Goal: Check status

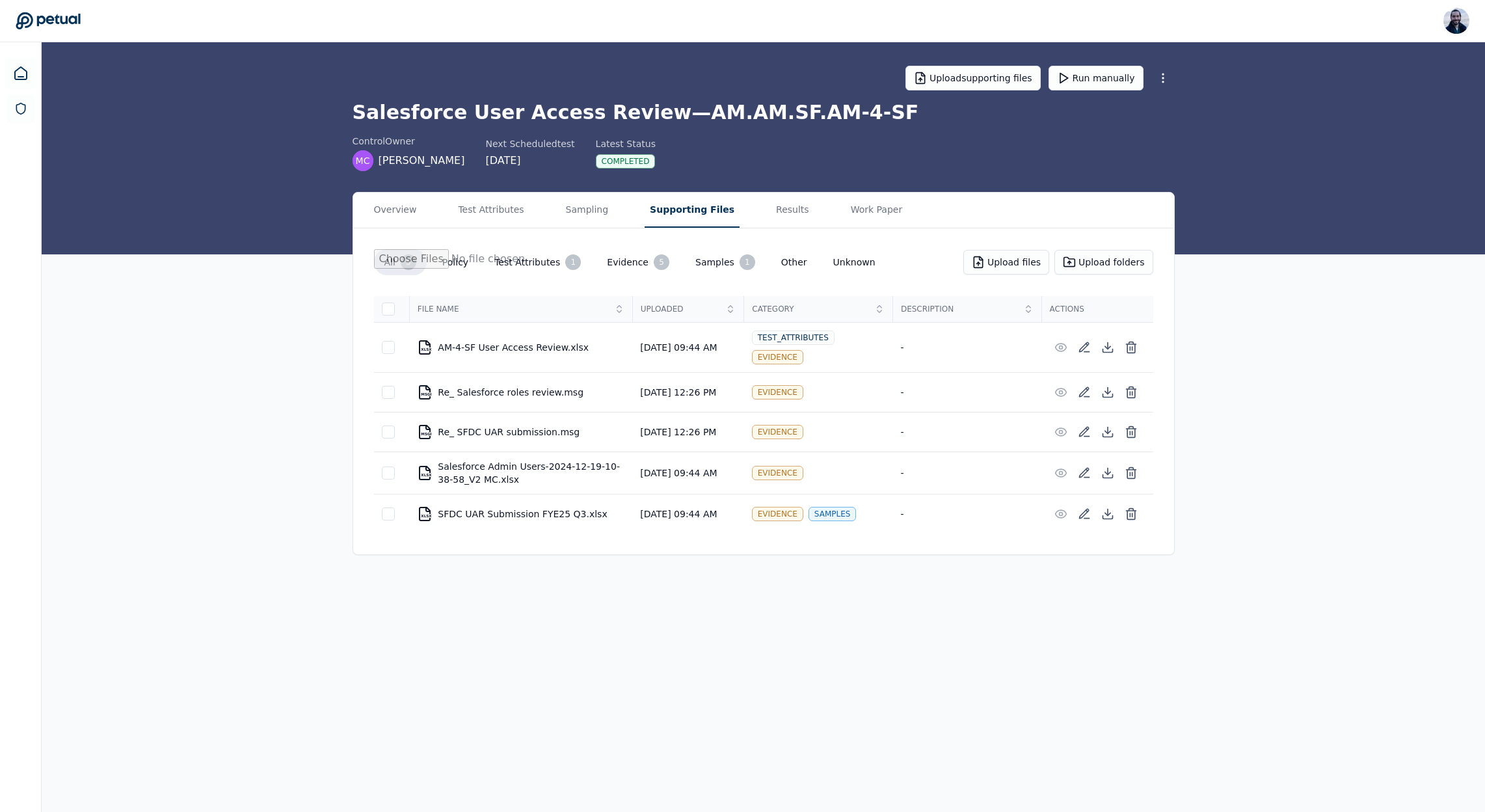
click at [669, 209] on button "Supporting Files" at bounding box center [692, 209] width 95 height 35
click at [1106, 437] on icon at bounding box center [1107, 432] width 13 height 13
click at [1107, 390] on icon at bounding box center [1107, 392] width 13 height 13
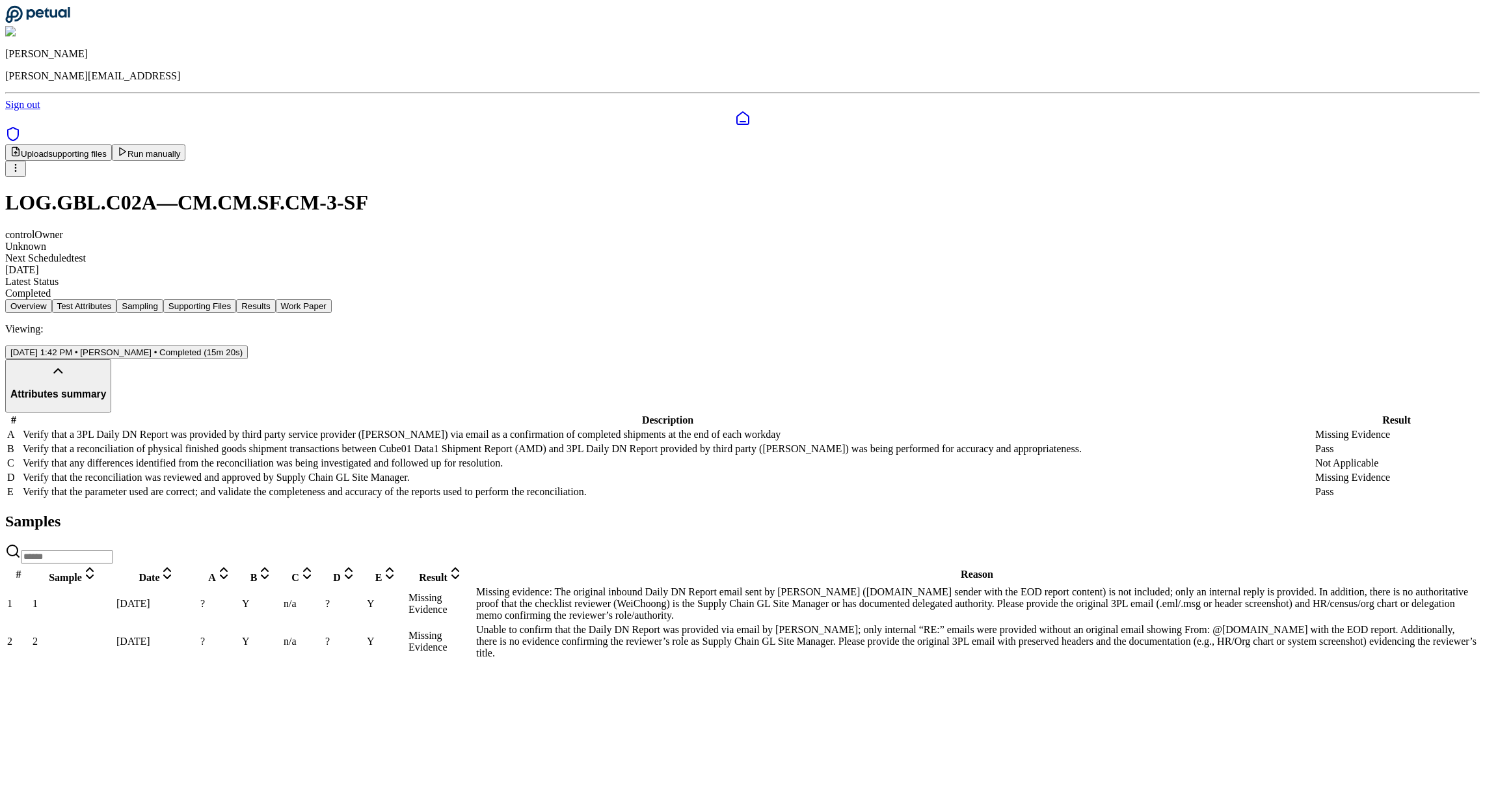
click at [164, 300] on button "Sampling" at bounding box center [140, 306] width 47 height 13
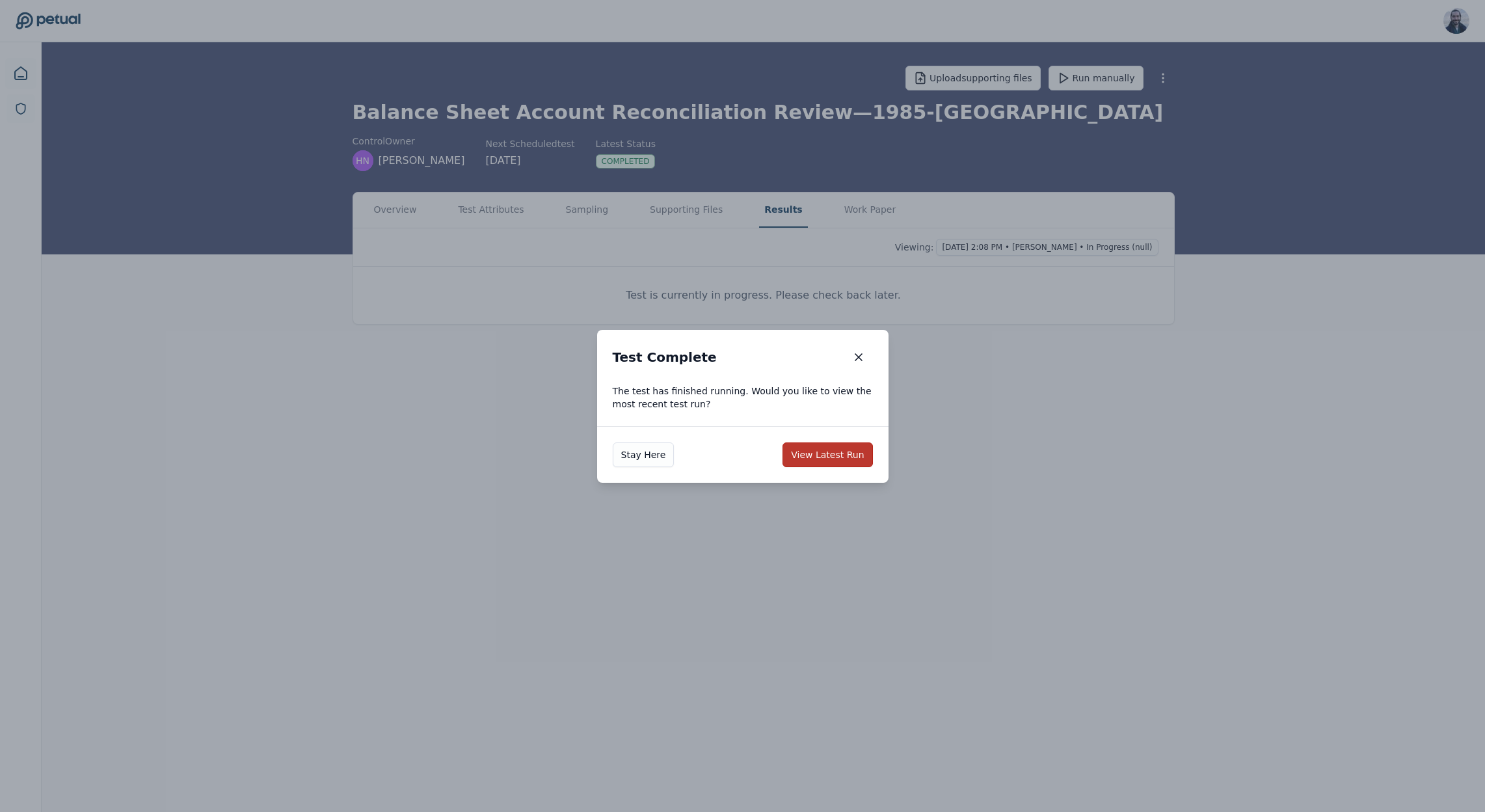
click at [817, 449] on button "View Latest Run" at bounding box center [827, 455] width 89 height 25
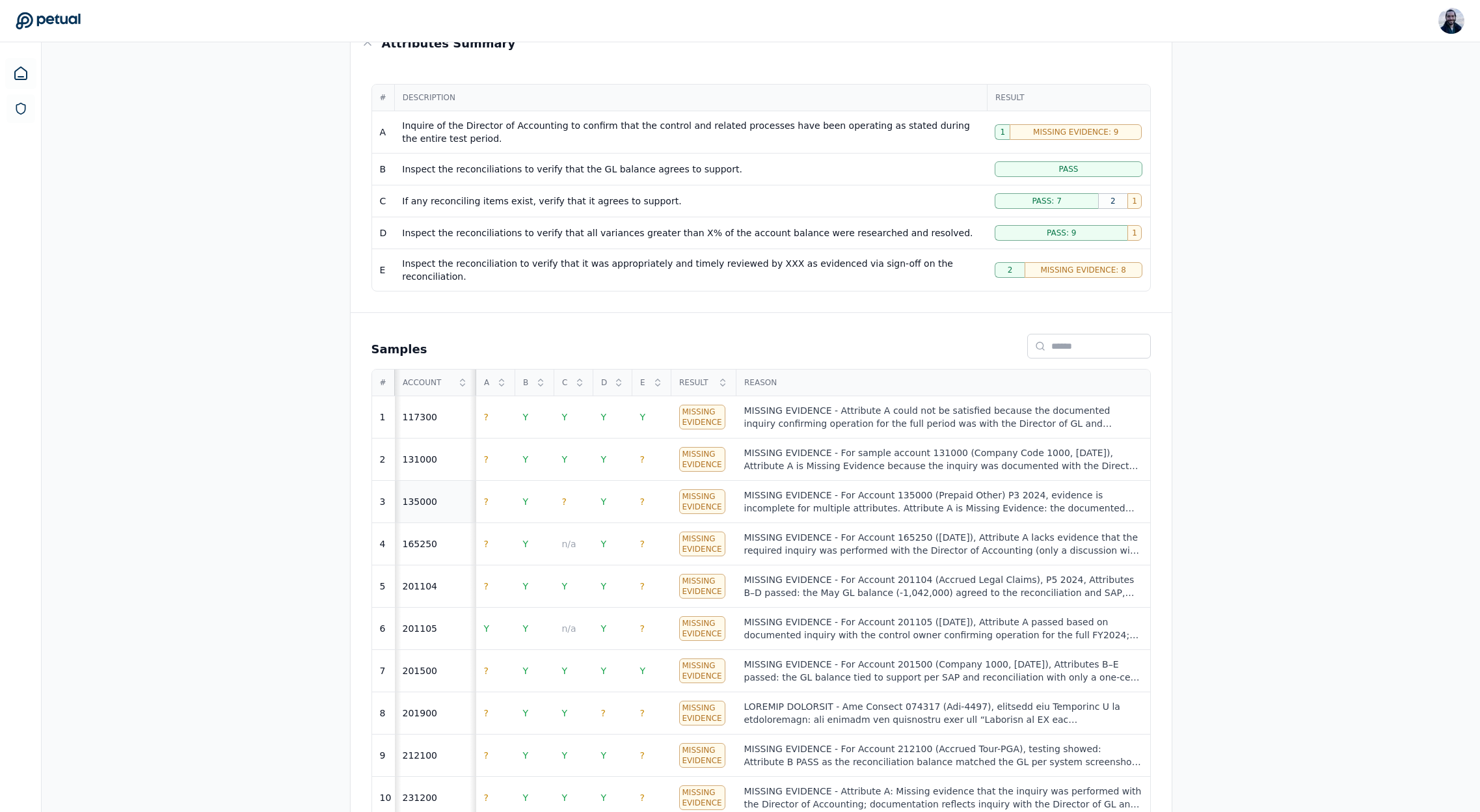
scroll to position [261, 0]
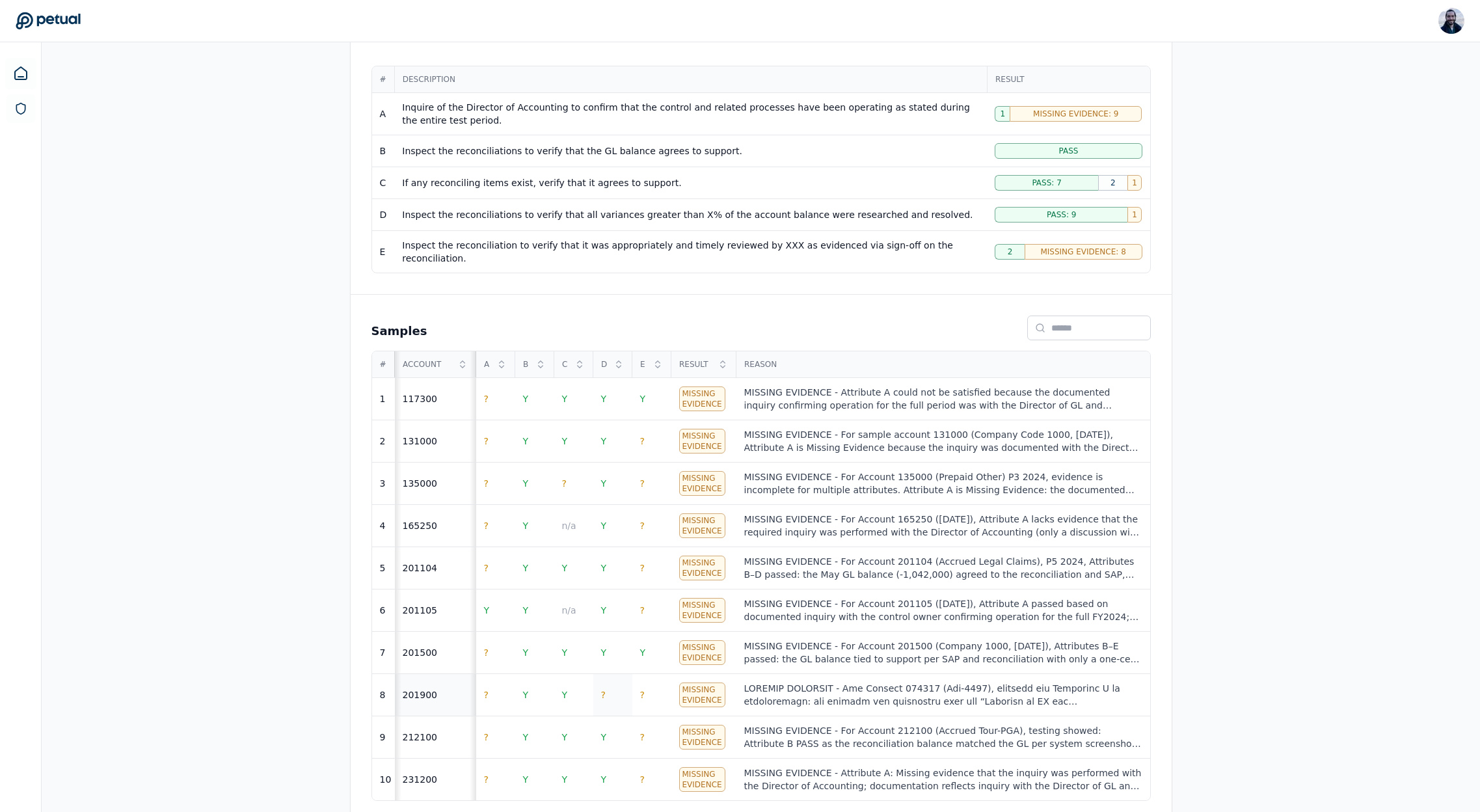
click at [601, 676] on td "?" at bounding box center [613, 694] width 39 height 42
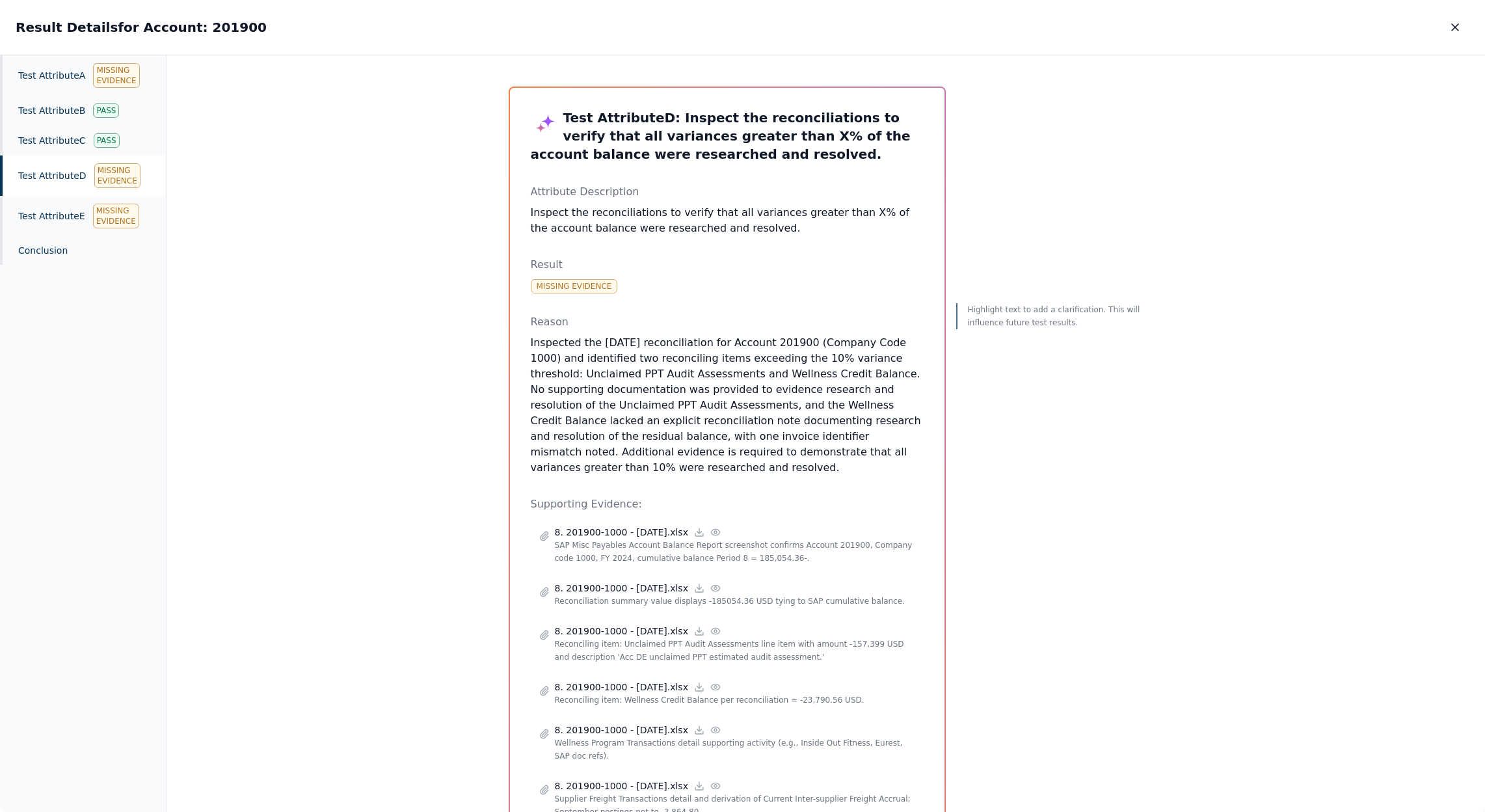
click at [1142, 169] on div "Test Attribute D : Inspect the reconciliations to verify that all variances gre…" at bounding box center [826, 656] width 666 height 1172
click at [1455, 26] on icon "button" at bounding box center [1455, 27] width 6 height 6
